Goal: Task Accomplishment & Management: Use online tool/utility

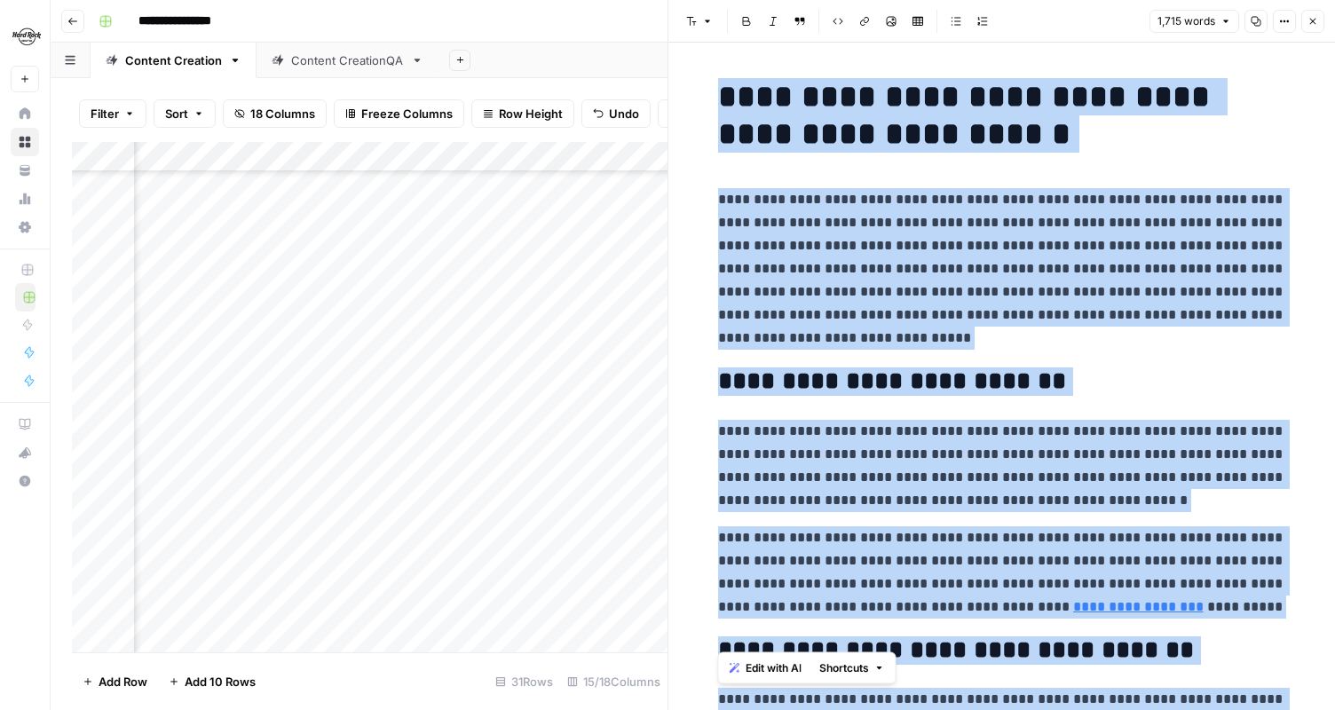
scroll to position [4659, 0]
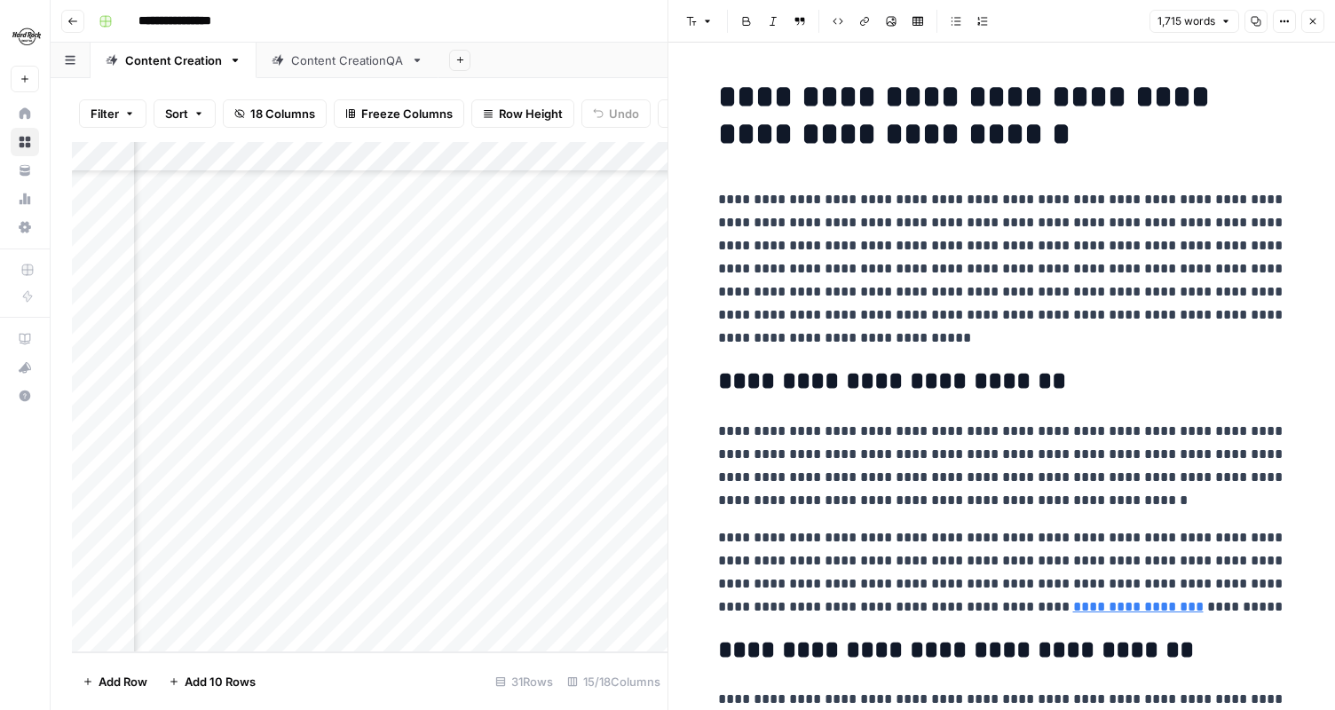
click at [1311, 27] on button "Close" at bounding box center [1312, 21] width 23 height 23
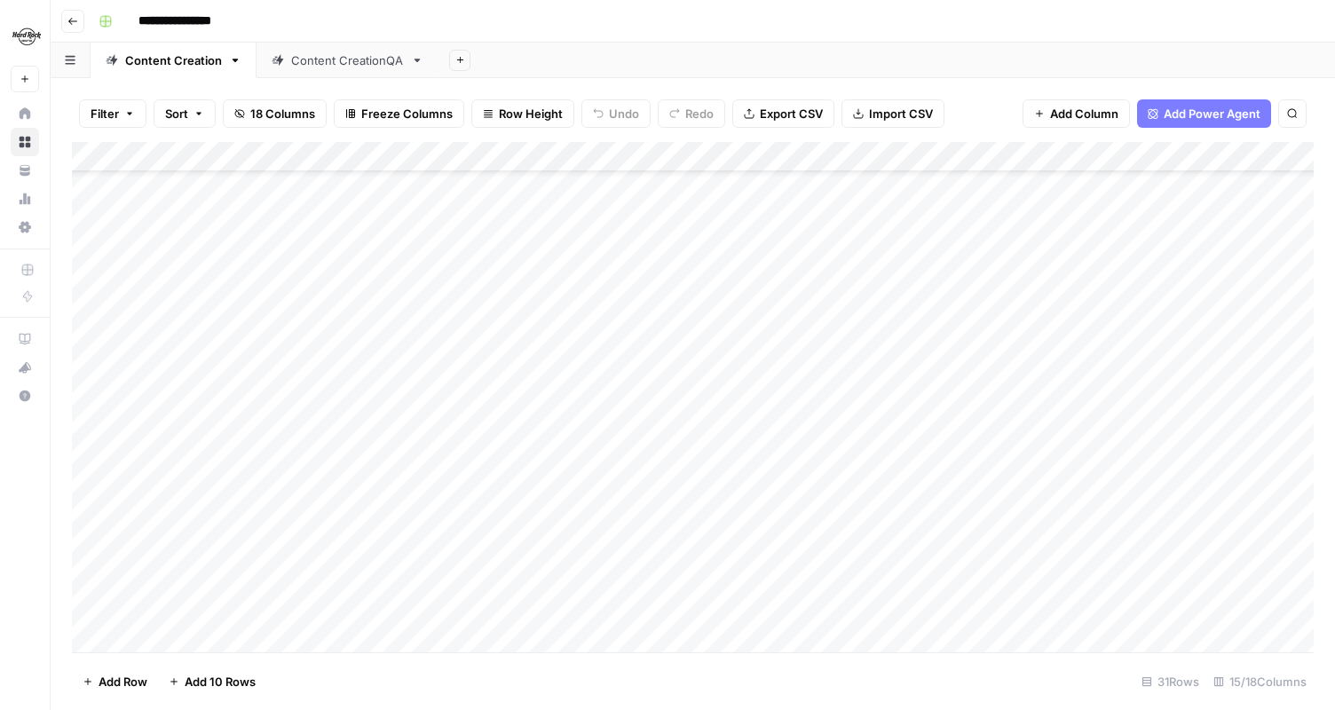
scroll to position [64, 0]
click at [254, 303] on div "Add Column" at bounding box center [693, 397] width 1242 height 510
click at [523, 300] on div "Add Column" at bounding box center [693, 397] width 1242 height 510
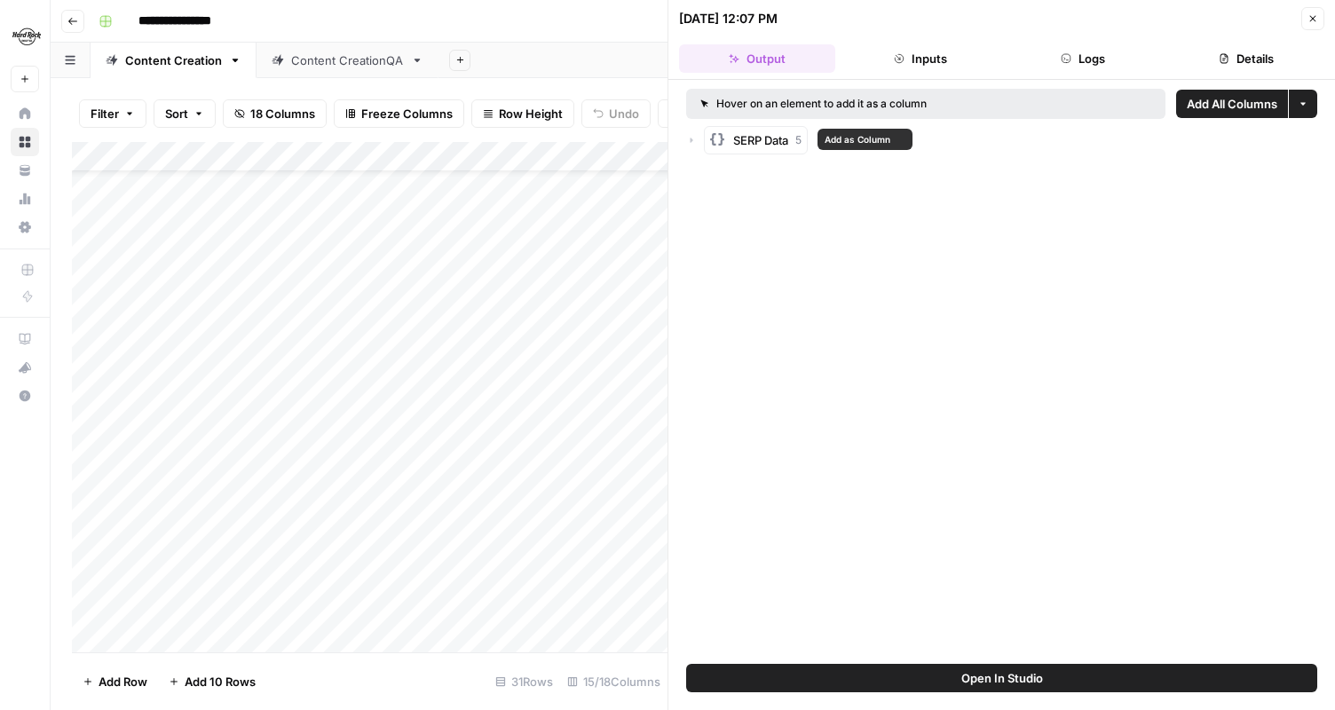
click at [691, 139] on icon "button" at bounding box center [691, 140] width 3 height 5
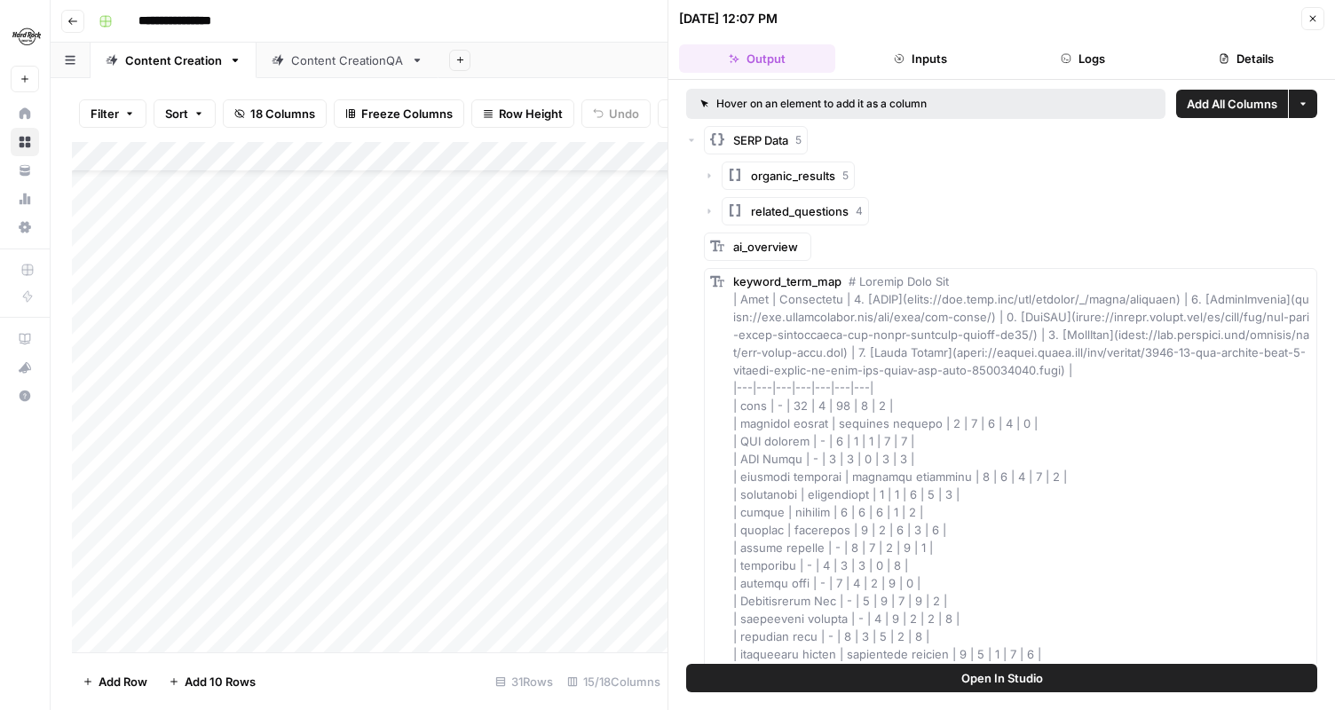
click at [1319, 23] on button "Close" at bounding box center [1312, 18] width 23 height 23
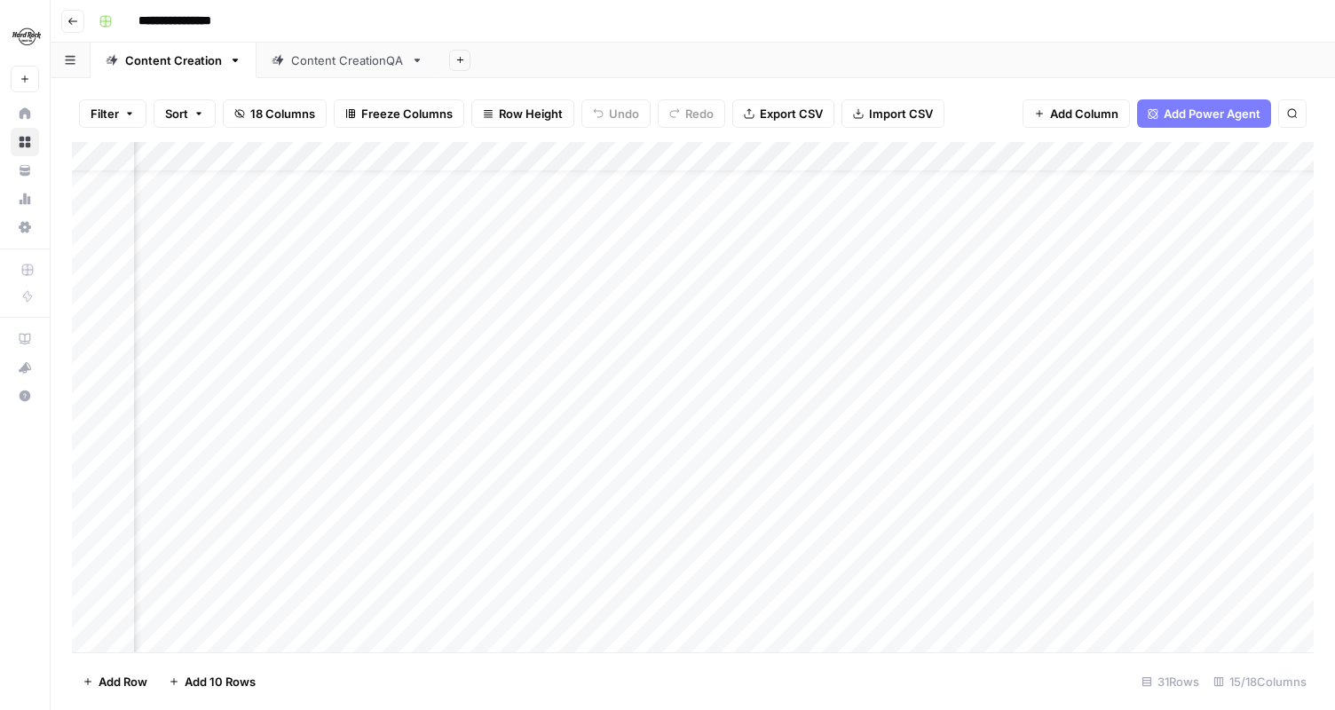
scroll to position [39, 733]
click at [718, 329] on div "Add Column" at bounding box center [693, 397] width 1242 height 510
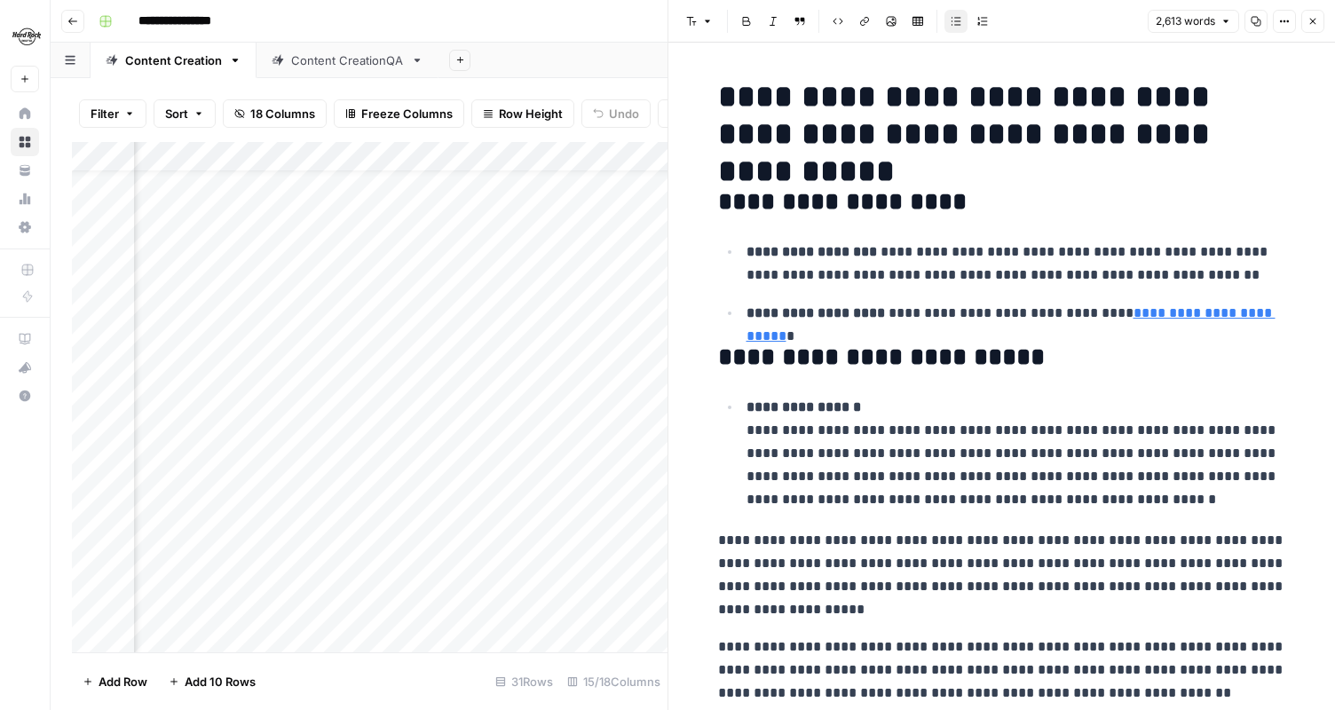
click at [544, 319] on div "Add Column" at bounding box center [369, 397] width 595 height 510
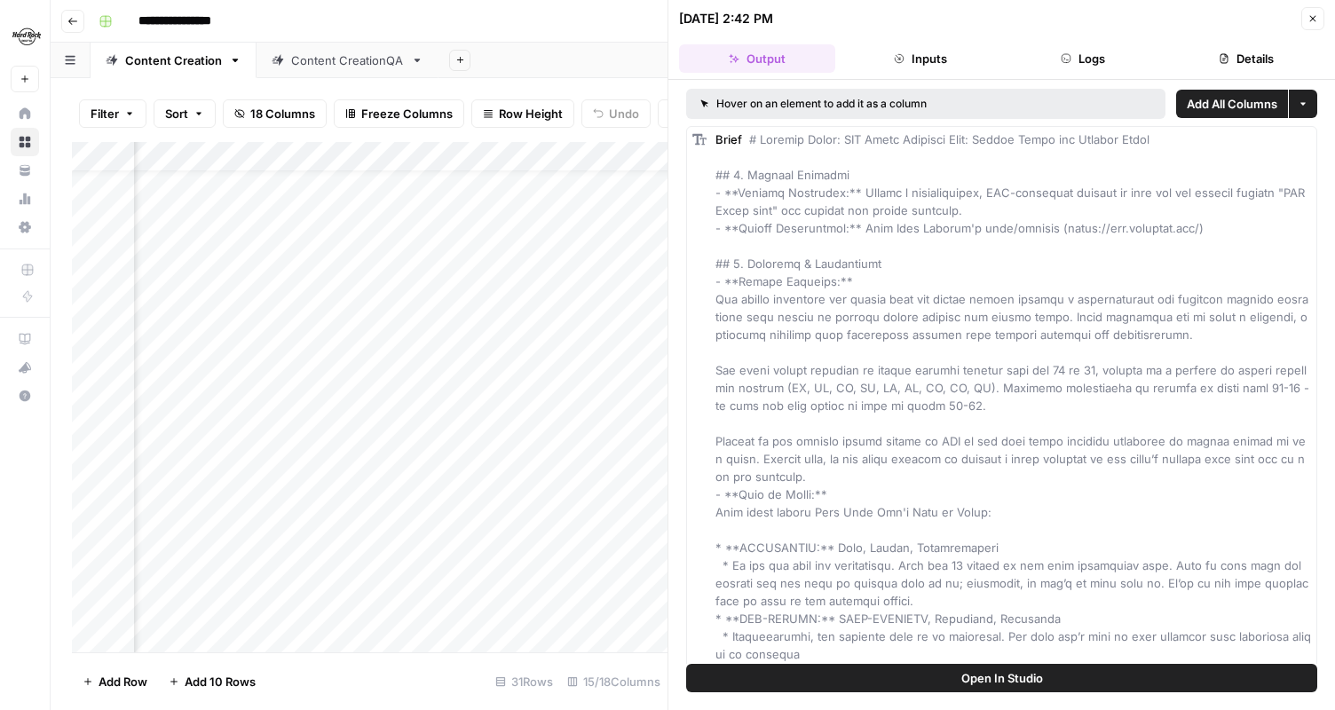
click at [1316, 28] on button "Close" at bounding box center [1312, 18] width 23 height 23
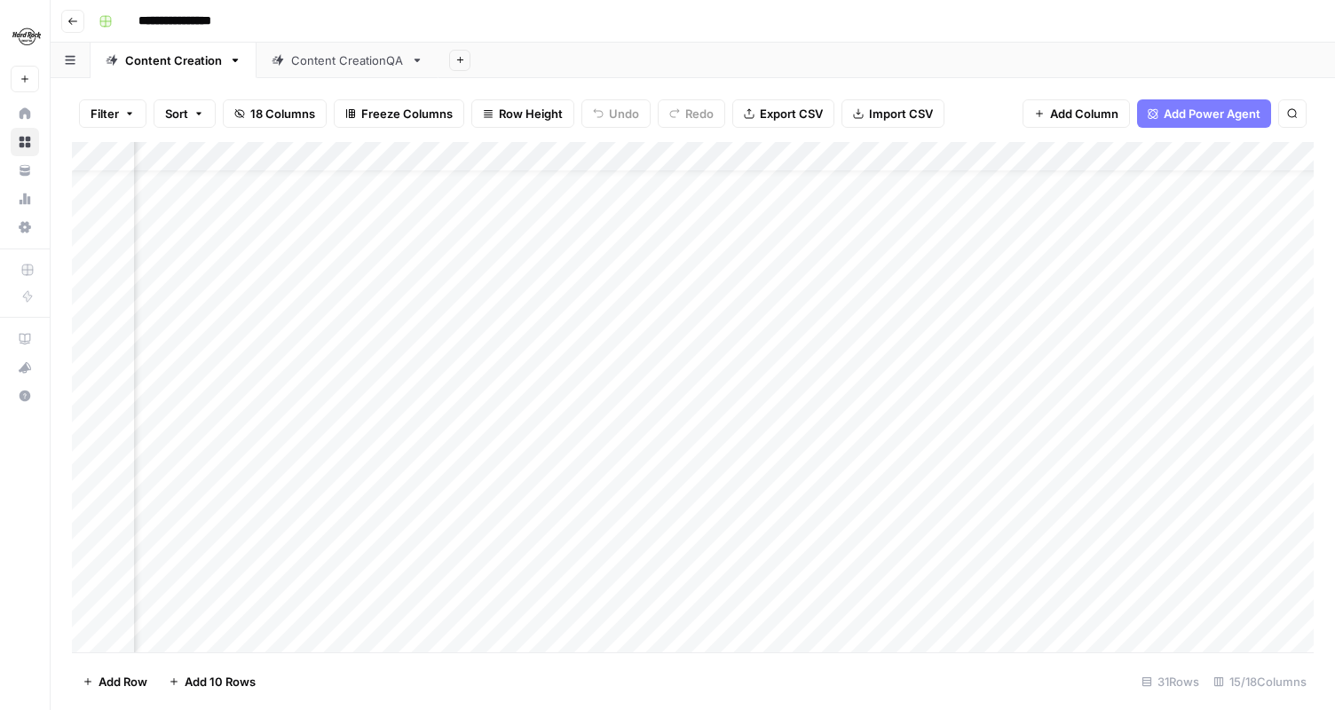
scroll to position [39, 764]
